Goal: Entertainment & Leisure: Consume media (video, audio)

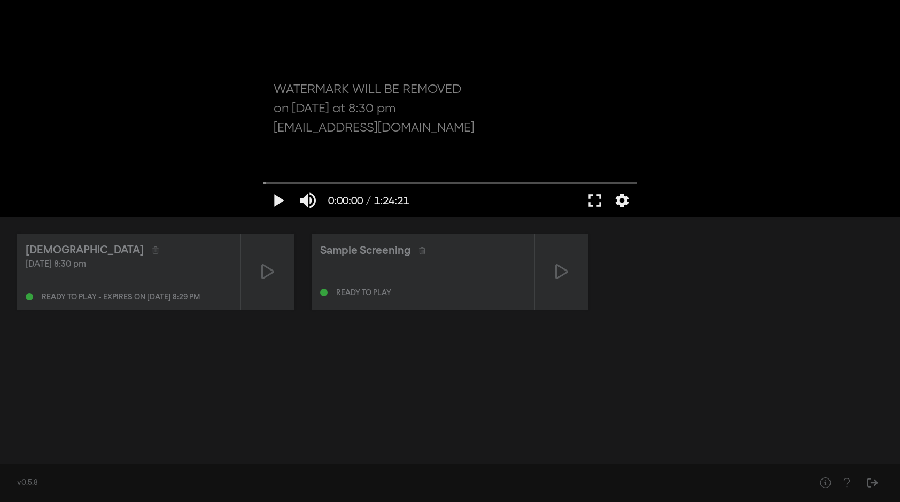
click at [146, 134] on div "play_arrow 0:00:00 / 1:24:21 volume_up fullscreen settings closed_caption Sotto…" at bounding box center [450, 108] width 900 height 217
click at [145, 134] on div "play_arrow 0:00:00 / 1:24:21 volume_up fullscreen settings closed_caption Sotto…" at bounding box center [450, 108] width 900 height 217
click at [565, 270] on icon at bounding box center [561, 271] width 13 height 15
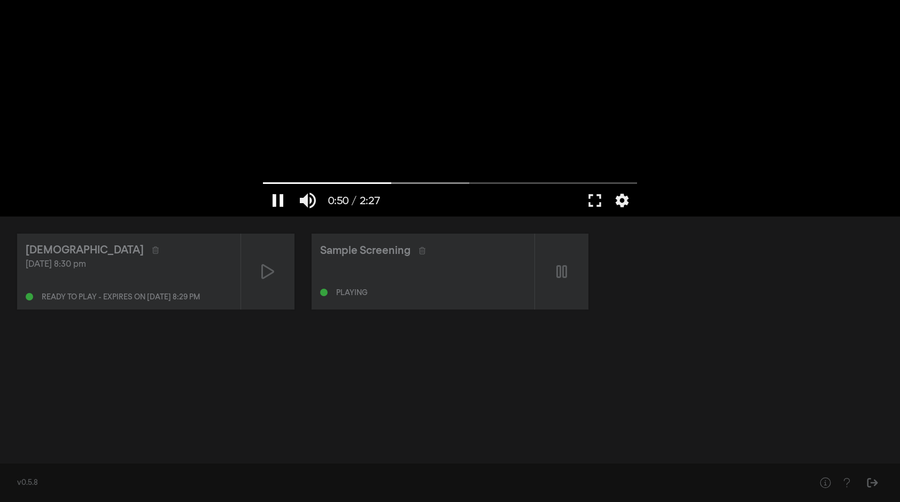
click at [279, 199] on button "pause" at bounding box center [278, 200] width 30 height 32
drag, startPoint x: 392, startPoint y: 183, endPoint x: 240, endPoint y: 181, distance: 152.9
click at [263, 181] on input "Cerca" at bounding box center [450, 183] width 374 height 6
click at [166, 241] on div "Israelism [DATE] 8:30 pm Ready to play - expires on [DATE] 8:29 pm" at bounding box center [128, 272] width 223 height 76
click at [272, 271] on icon at bounding box center [267, 271] width 13 height 15
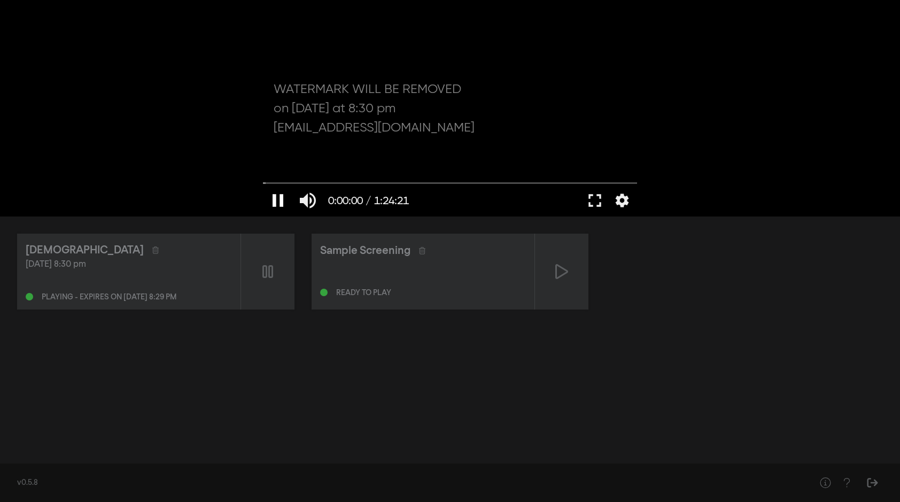
click at [280, 195] on button "pause" at bounding box center [278, 200] width 30 height 32
click at [278, 203] on button "play_arrow" at bounding box center [278, 200] width 30 height 32
click at [591, 197] on button "fullscreen" at bounding box center [595, 200] width 30 height 32
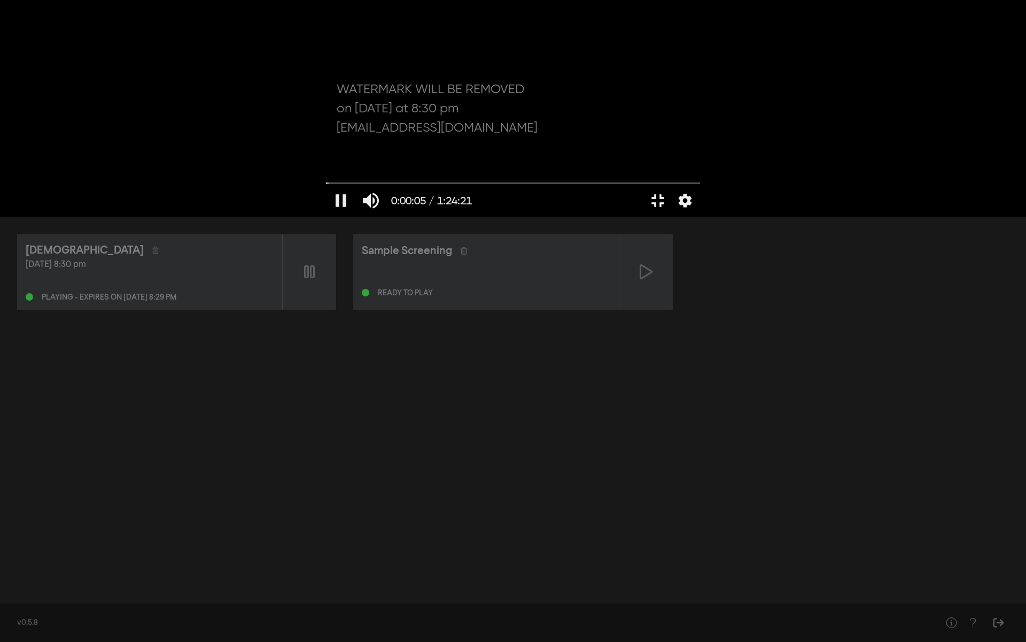
type input "5.987273"
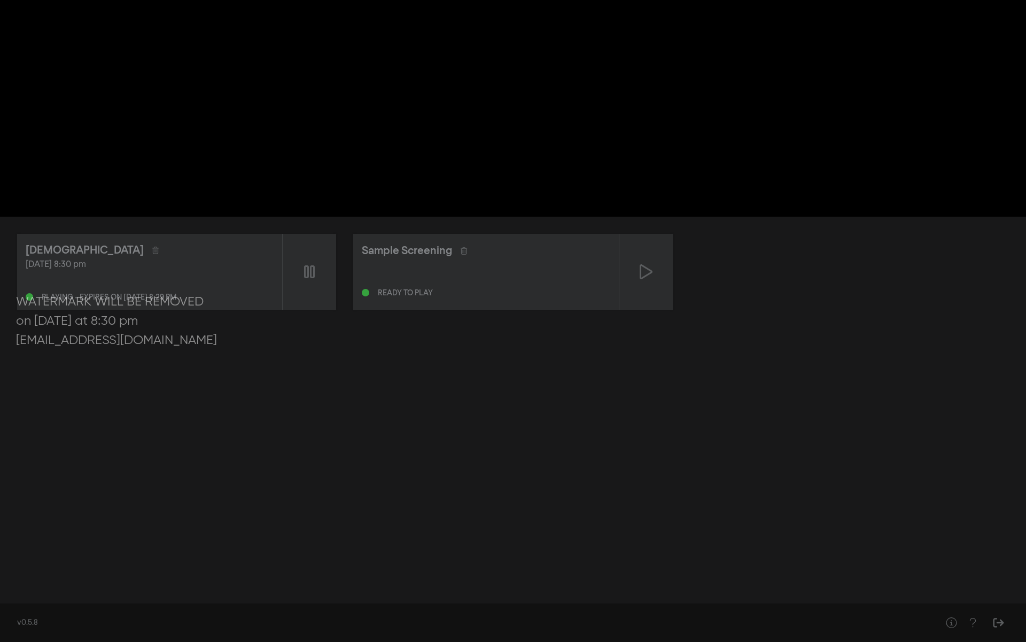
click at [900, 501] on button "fullscreen_exit" at bounding box center [979, 625] width 30 height 32
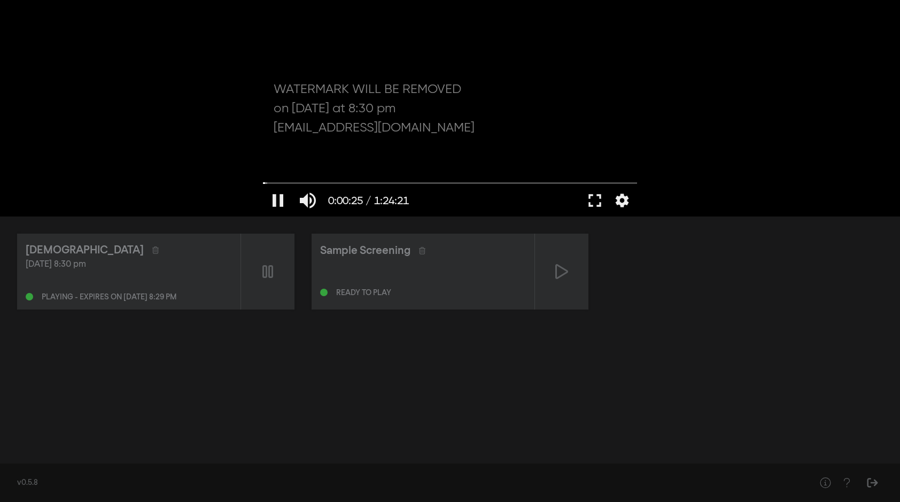
click at [331, 111] on div at bounding box center [450, 108] width 385 height 217
drag, startPoint x: 269, startPoint y: 184, endPoint x: 261, endPoint y: 183, distance: 8.1
type input "0"
click at [263, 183] on input "Cerca" at bounding box center [450, 183] width 374 height 6
drag, startPoint x: 68, startPoint y: 177, endPoint x: 88, endPoint y: 182, distance: 20.8
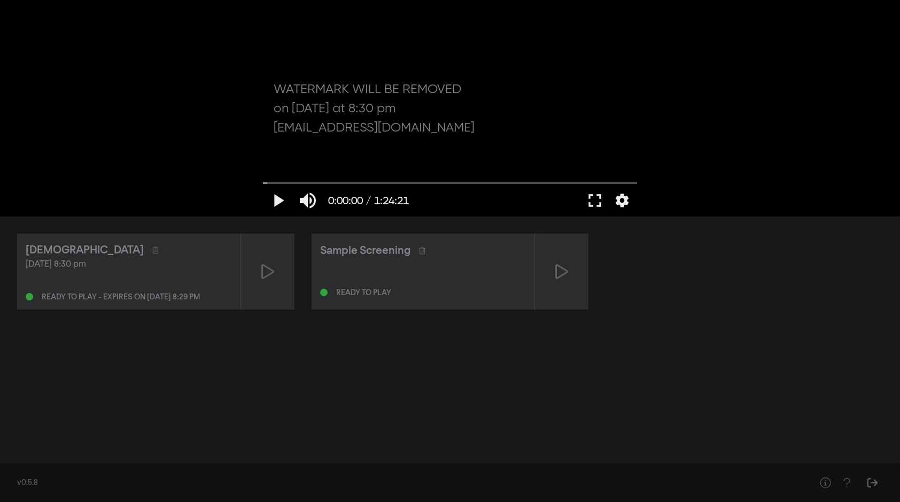
click at [86, 182] on div "play_arrow 0:00:00 / 1:24:21 volume_up fullscreen settings closed_caption Sotto…" at bounding box center [450, 108] width 900 height 217
